Goal: Information Seeking & Learning: Learn about a topic

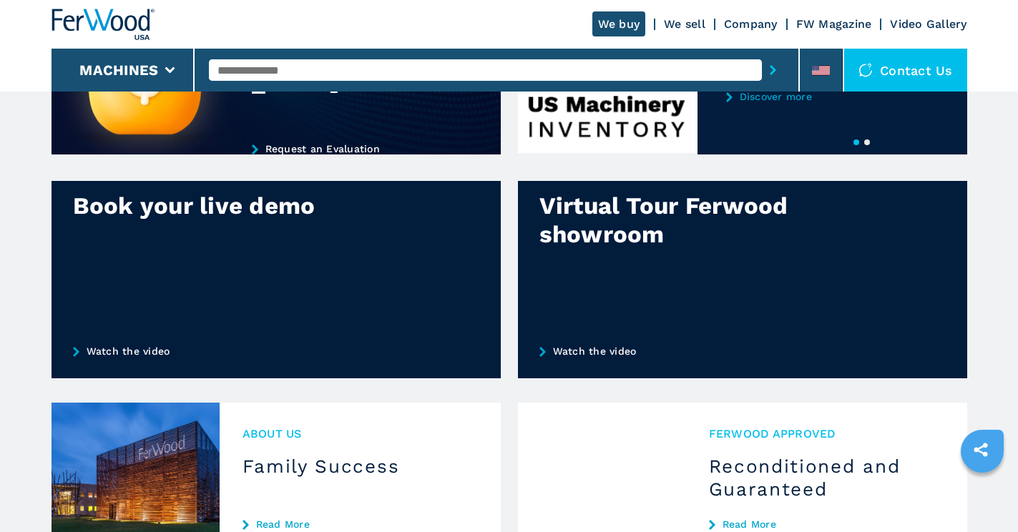
scroll to position [429, 0]
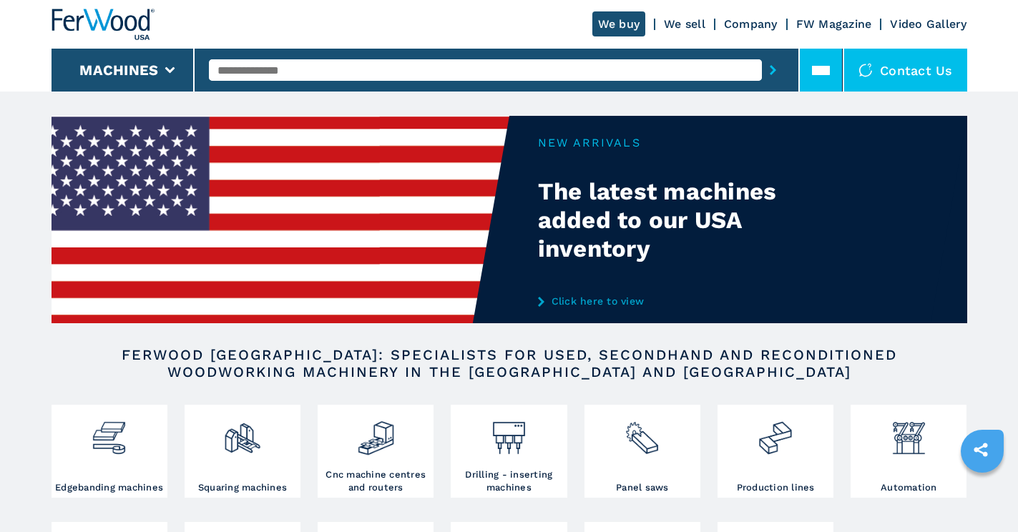
click at [830, 72] on li at bounding box center [821, 70] width 43 height 43
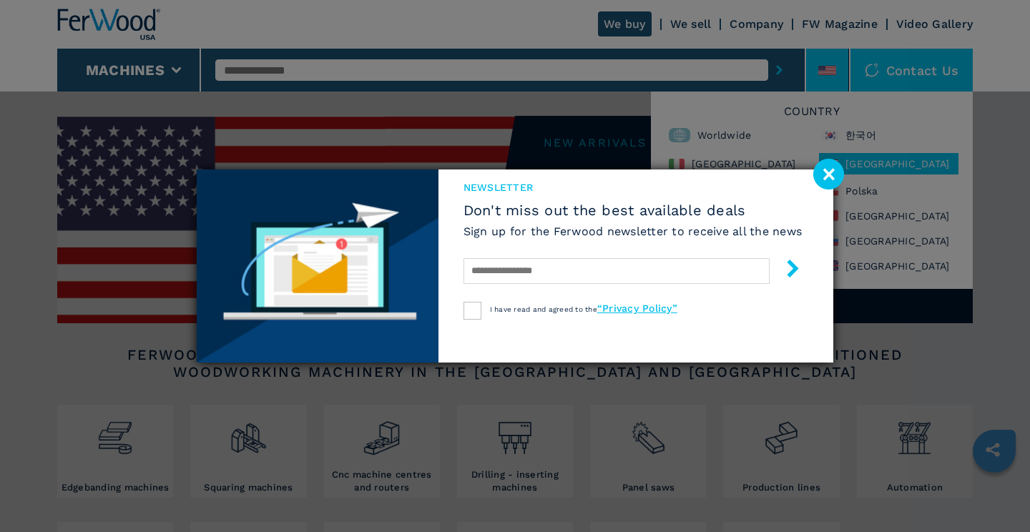
click at [827, 170] on image at bounding box center [828, 174] width 31 height 31
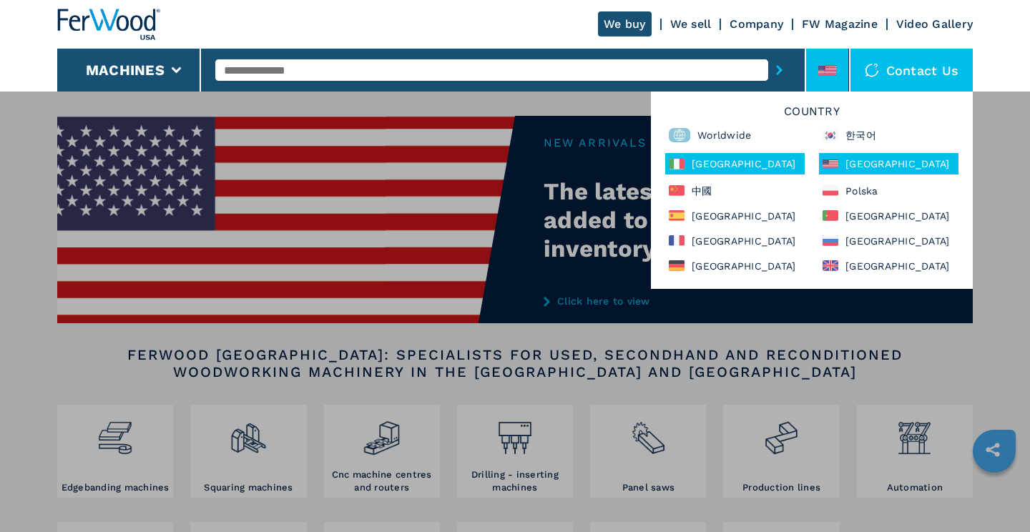
click at [744, 164] on div "Italia" at bounding box center [734, 163] width 139 height 21
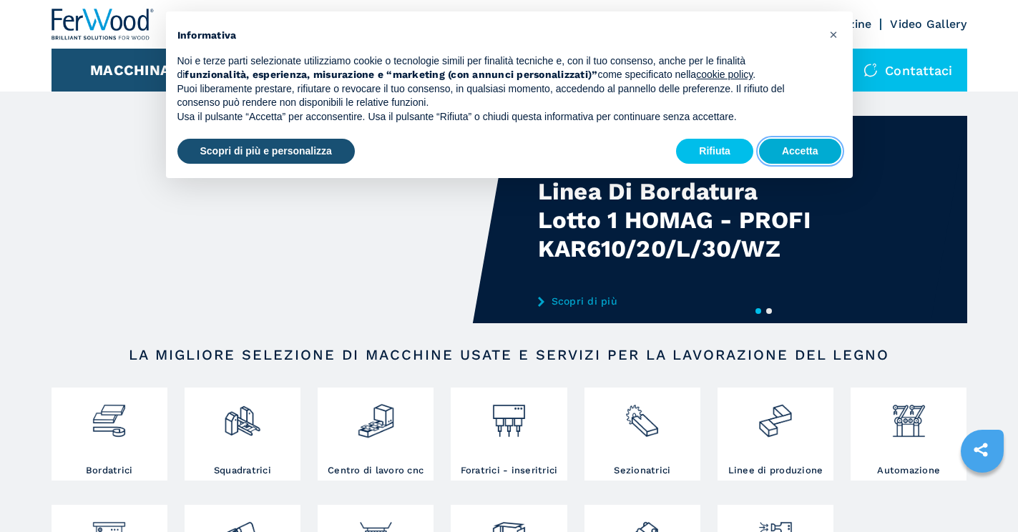
click at [780, 149] on button "Accetta" at bounding box center [800, 152] width 82 height 26
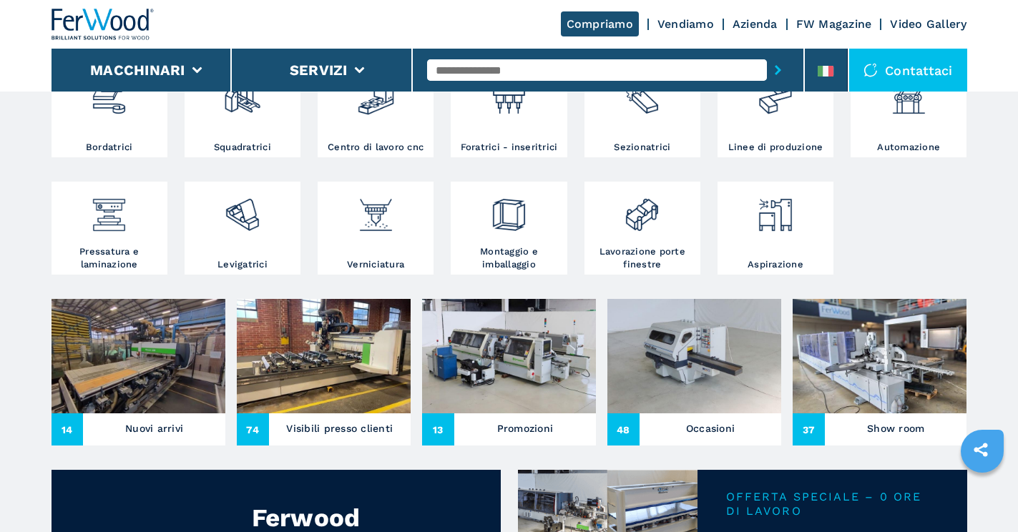
scroll to position [358, 0]
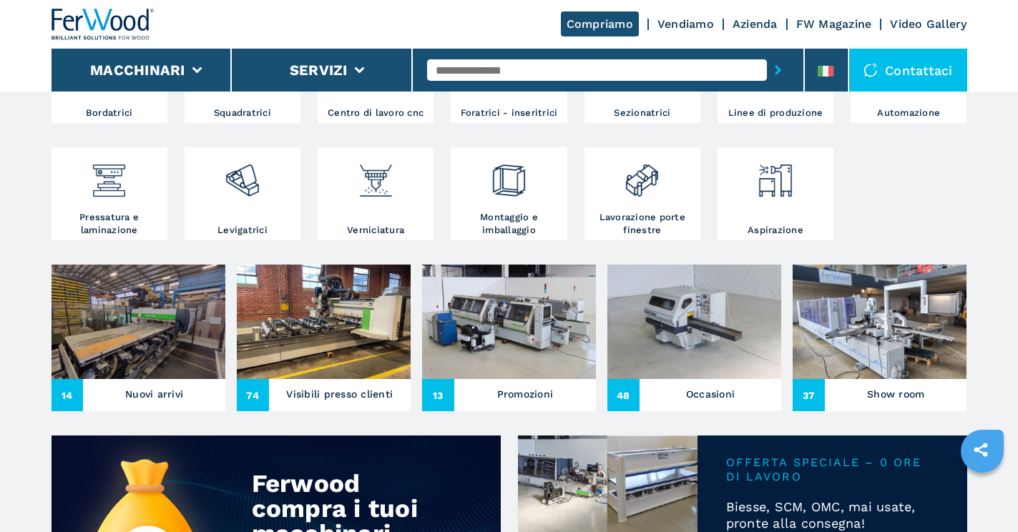
click at [318, 346] on img at bounding box center [324, 322] width 174 height 114
click at [318, 391] on h3 "Visibili presso clienti" at bounding box center [339, 394] width 107 height 20
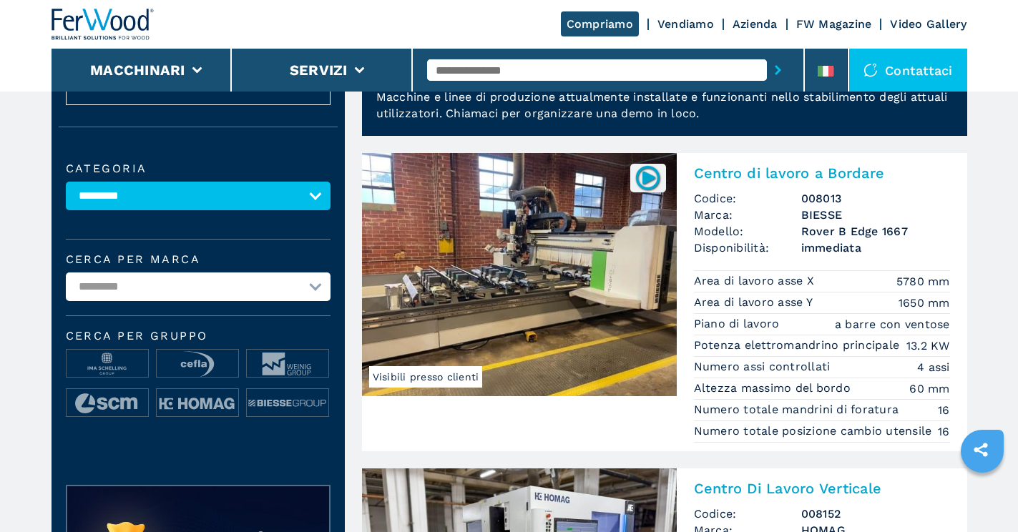
scroll to position [72, 0]
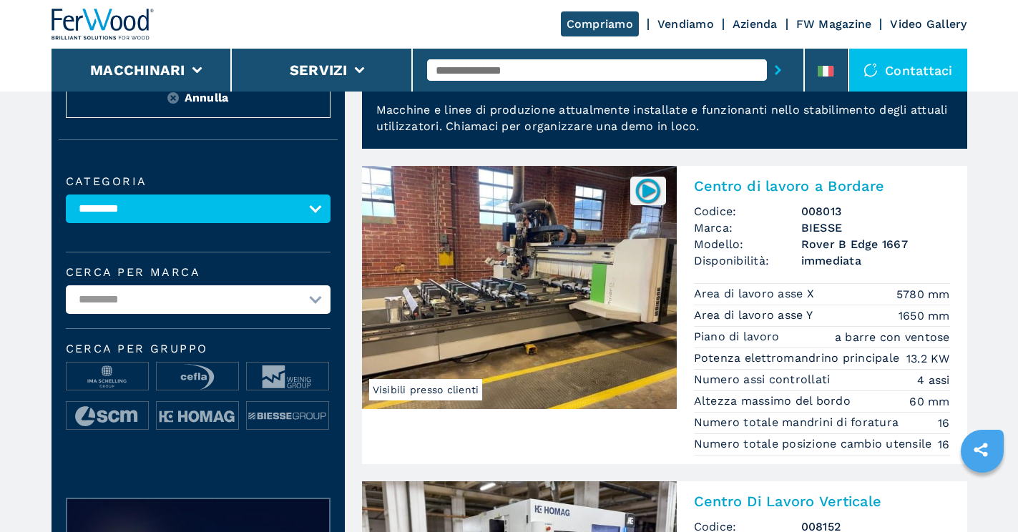
click at [460, 393] on span "Visibili presso clienti" at bounding box center [426, 389] width 114 height 21
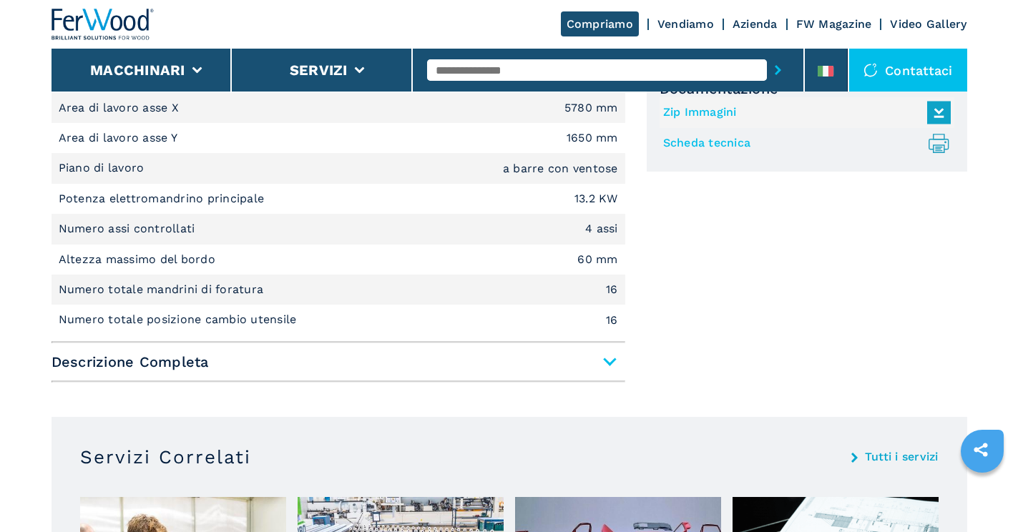
scroll to position [729, 0]
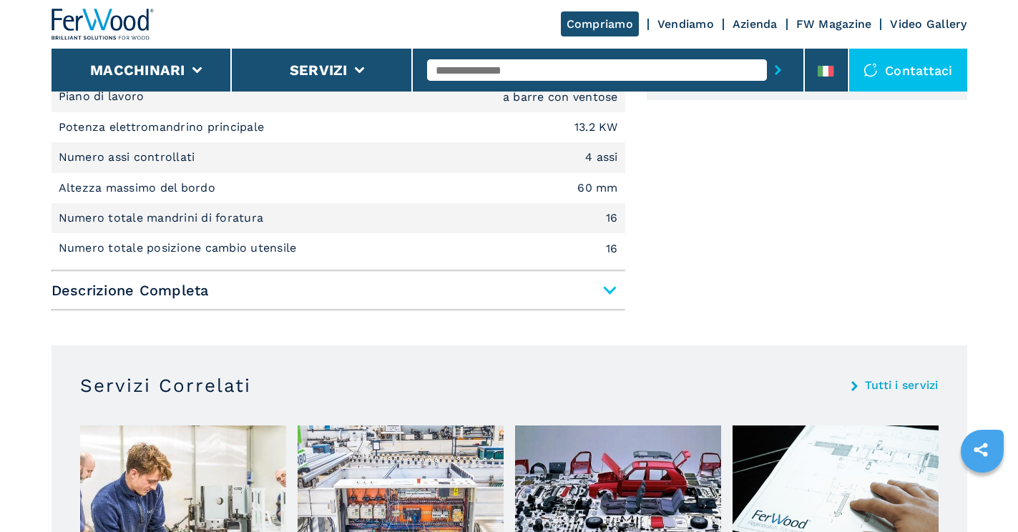
click at [610, 291] on span "Descrizione Completa" at bounding box center [339, 291] width 574 height 26
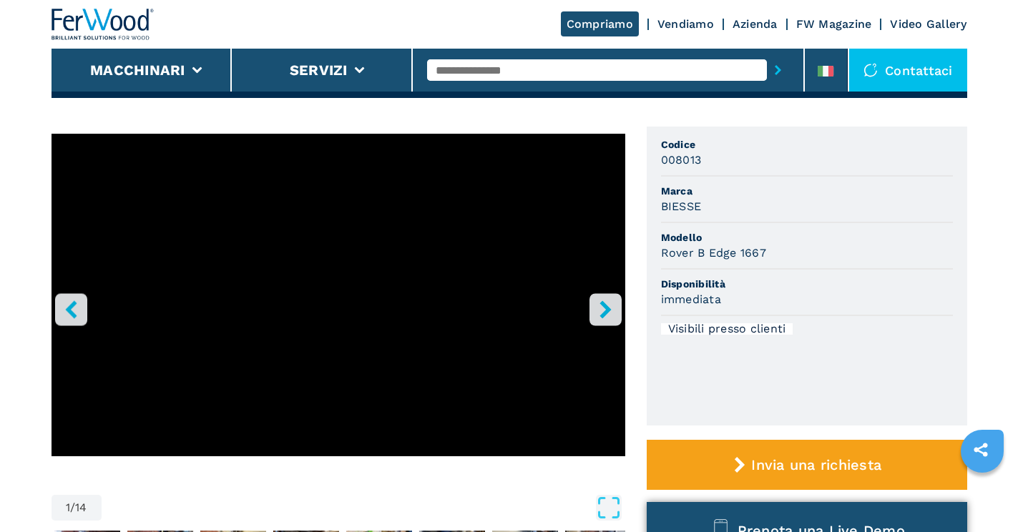
scroll to position [0, 0]
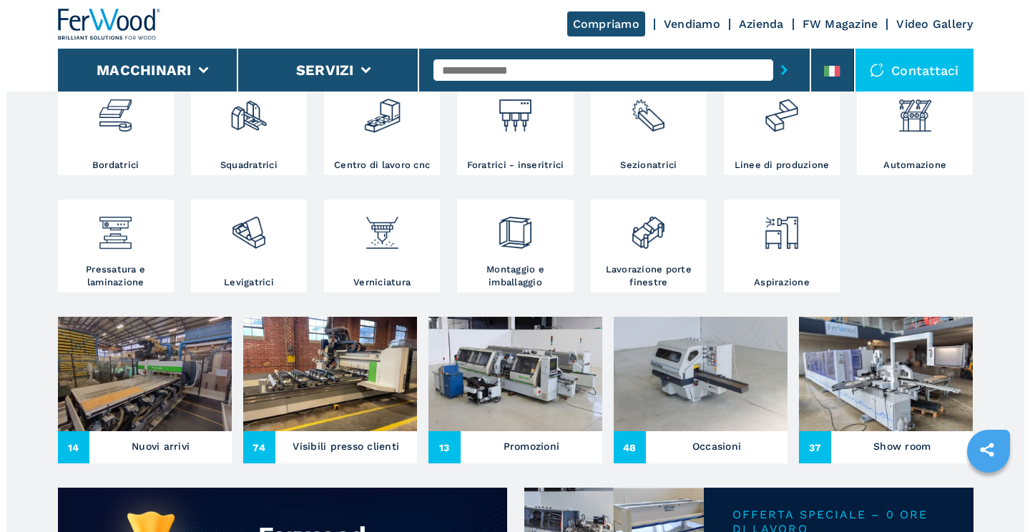
scroll to position [7, 0]
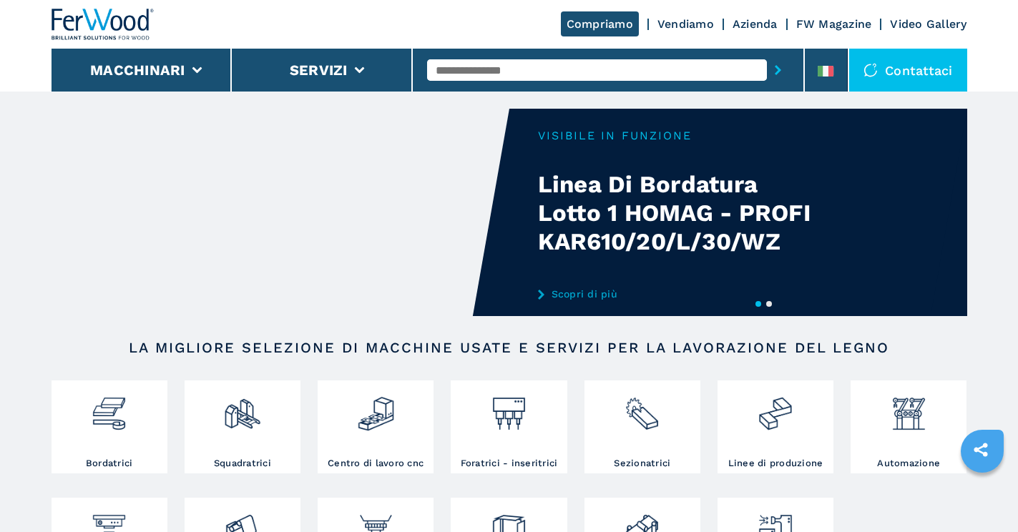
click at [881, 66] on div at bounding box center [873, 70] width 21 height 14
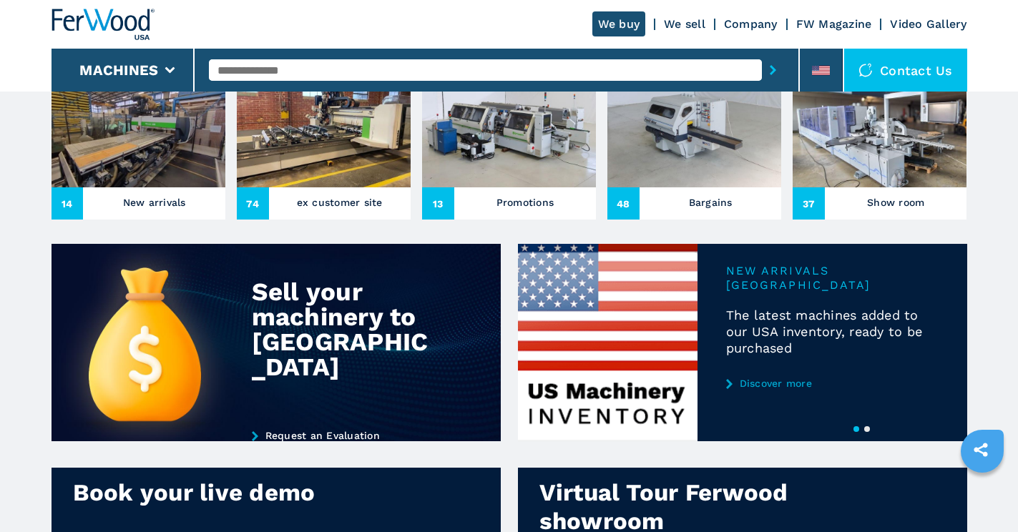
scroll to position [572, 0]
